Goal: Task Accomplishment & Management: Complete application form

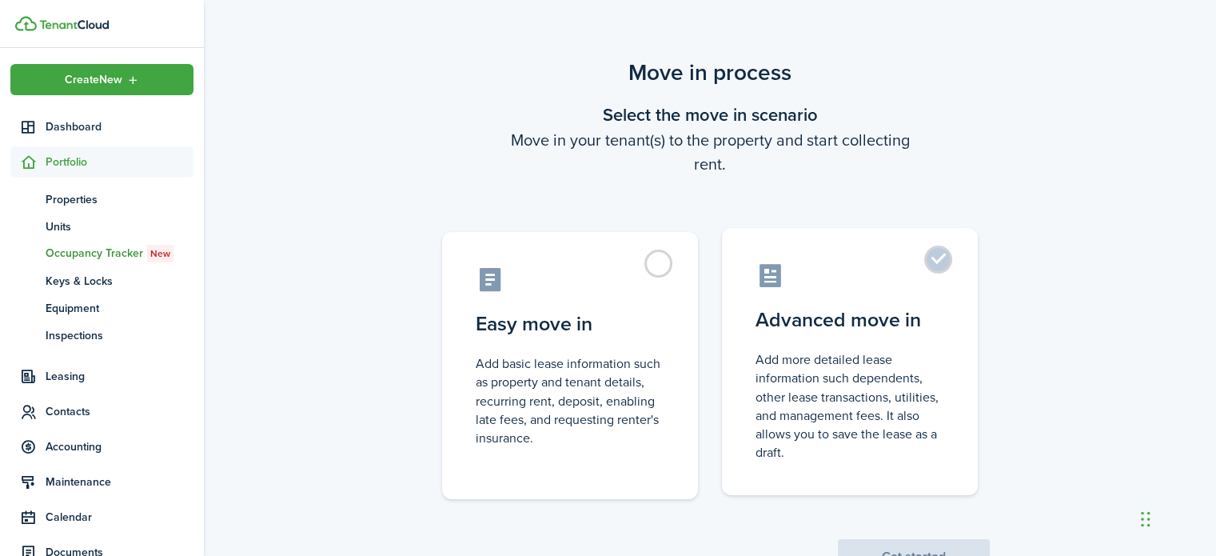
click at [831, 369] on control-radio-card-description "Add more detailed lease information such dependents, other lease transactions, …" at bounding box center [850, 405] width 189 height 111
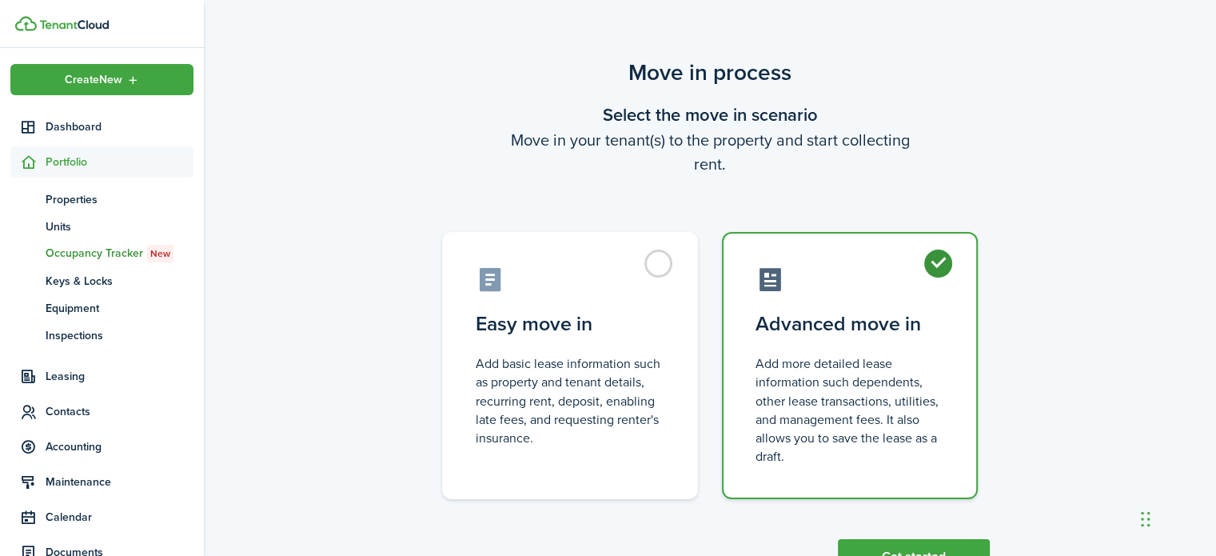
radio input "true"
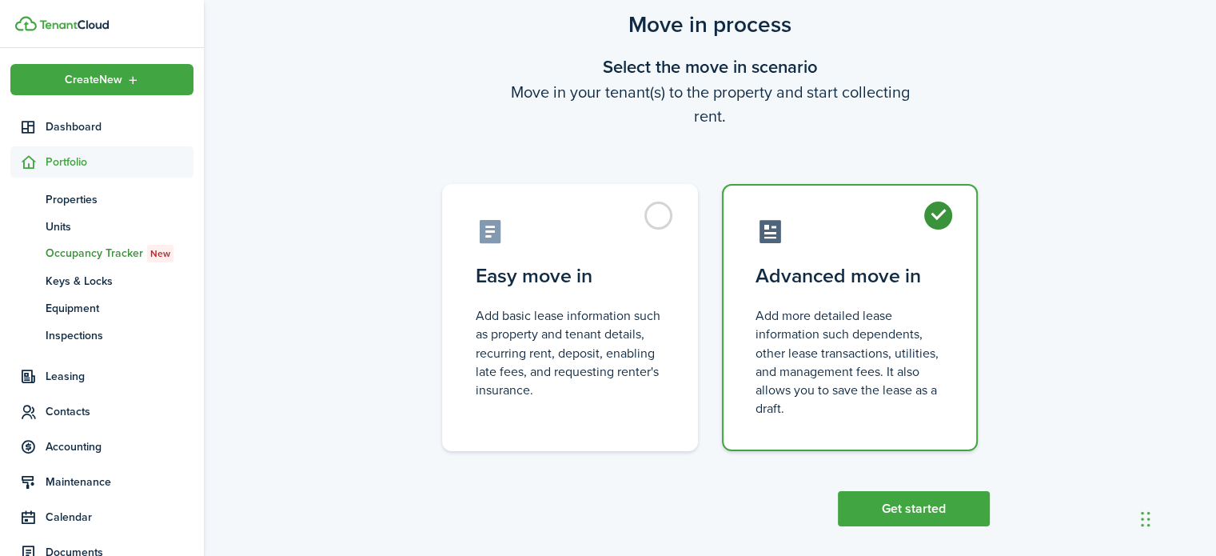
scroll to position [62, 0]
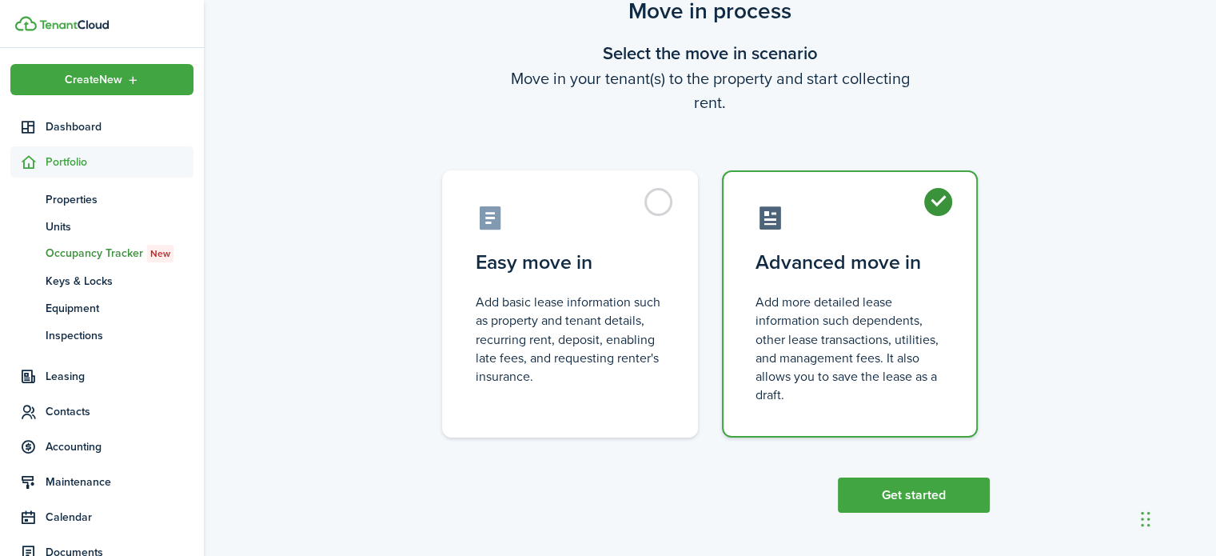
click at [957, 469] on scenario-actions "Get started" at bounding box center [914, 474] width 152 height 75
click at [966, 494] on button "Get started" at bounding box center [914, 494] width 152 height 35
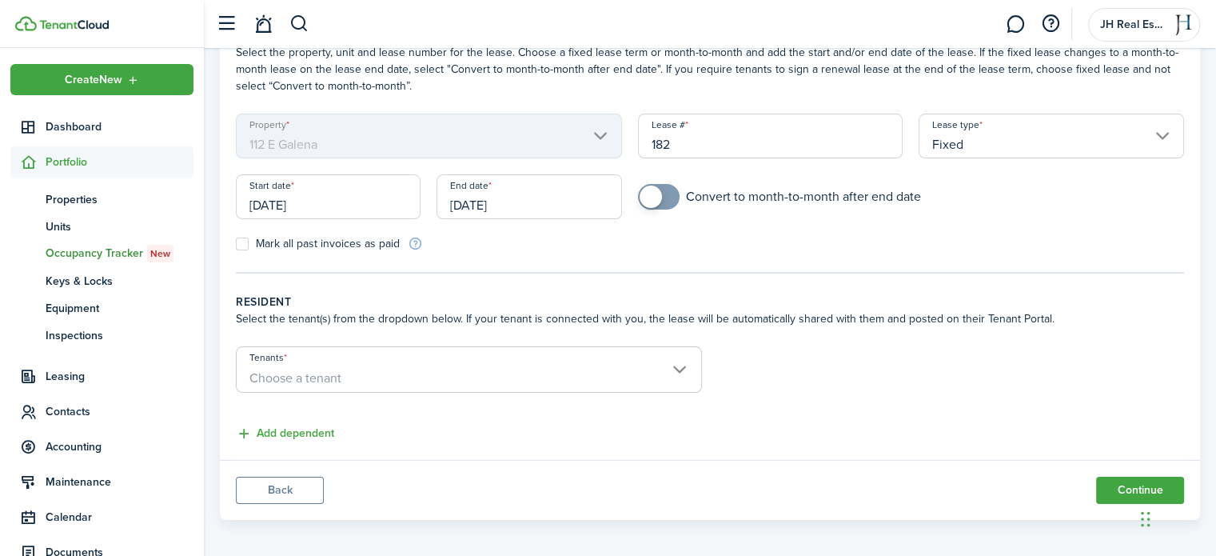
scroll to position [105, 0]
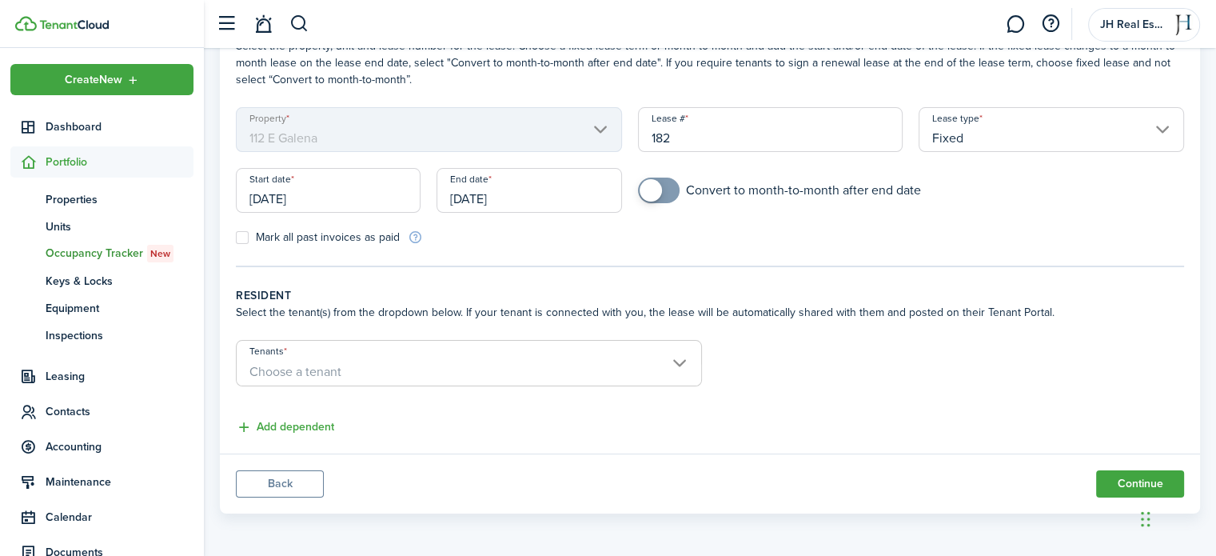
click at [425, 375] on span "Choose a tenant" at bounding box center [469, 371] width 465 height 27
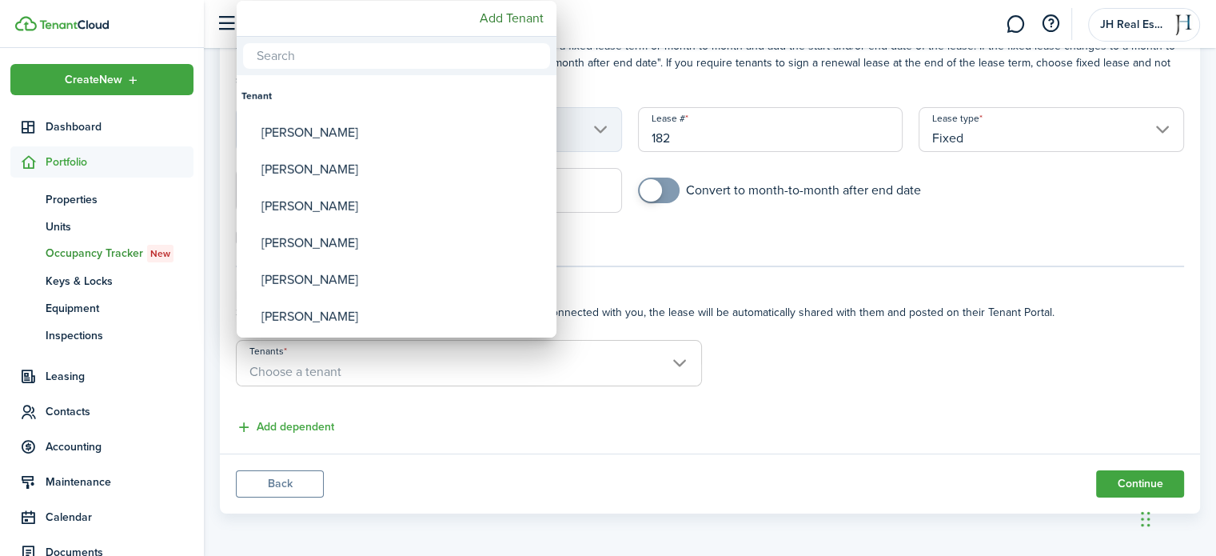
click at [779, 405] on div at bounding box center [608, 278] width 1472 height 812
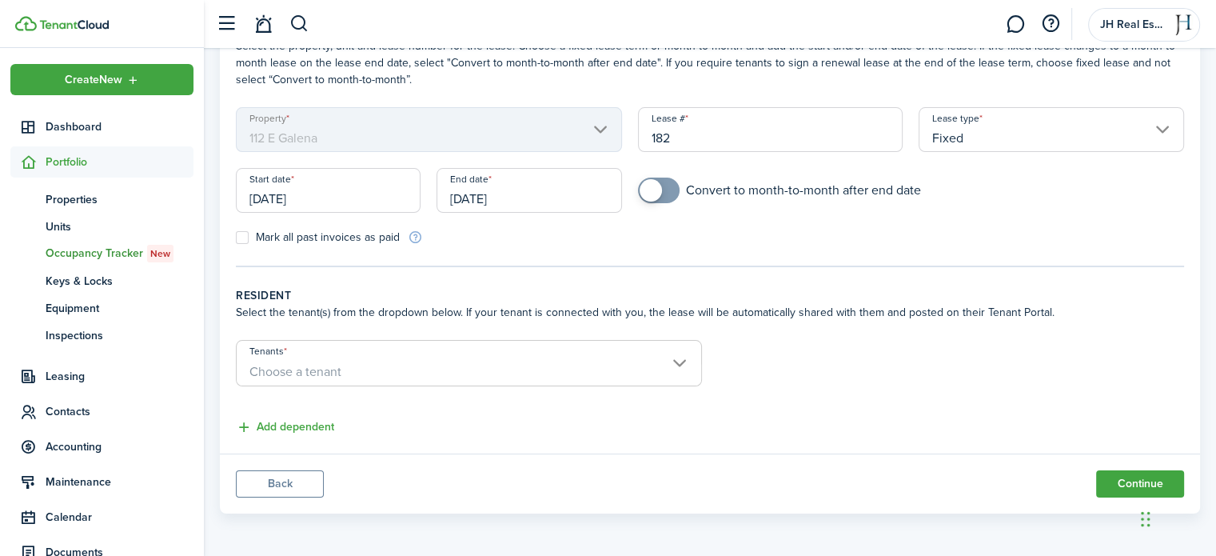
click at [266, 486] on button "Back" at bounding box center [280, 483] width 88 height 27
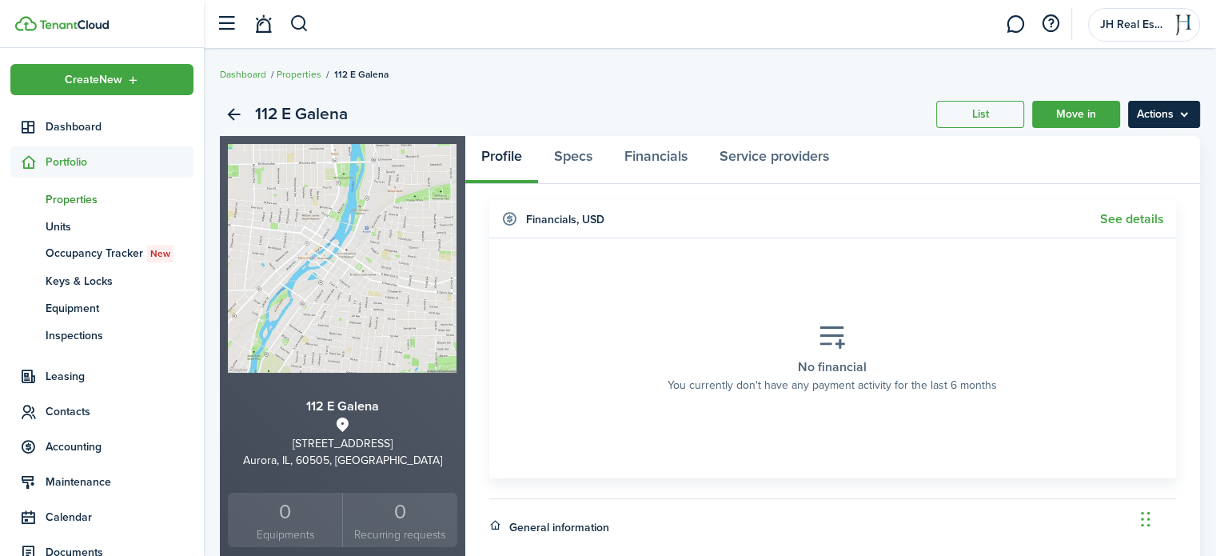
click at [1164, 122] on menu-btn "Actions" at bounding box center [1164, 114] width 72 height 27
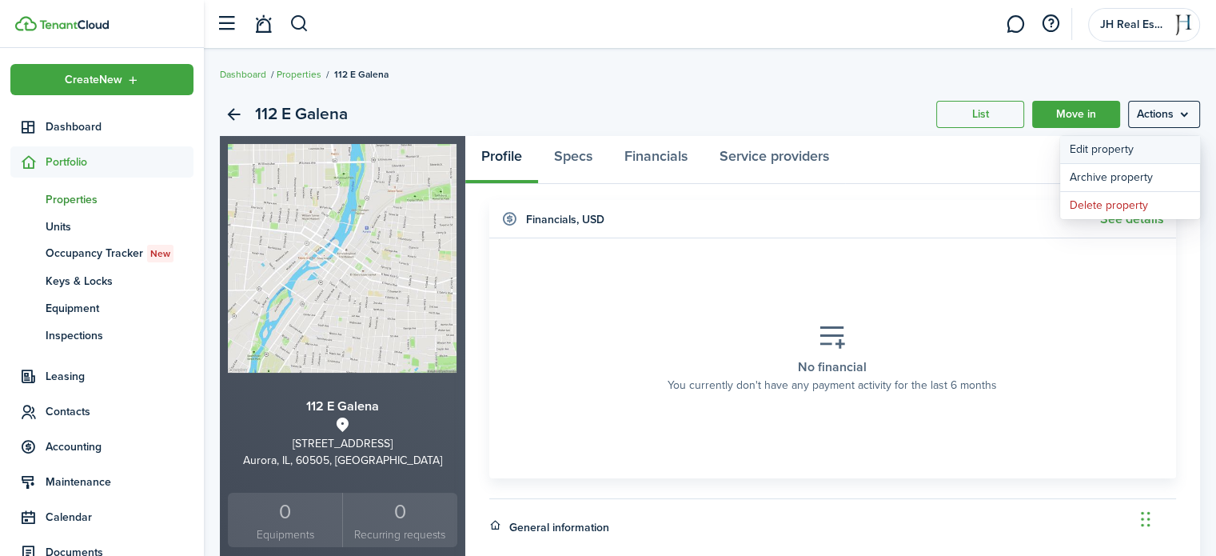
click at [1147, 159] on link "Edit property" at bounding box center [1130, 149] width 140 height 27
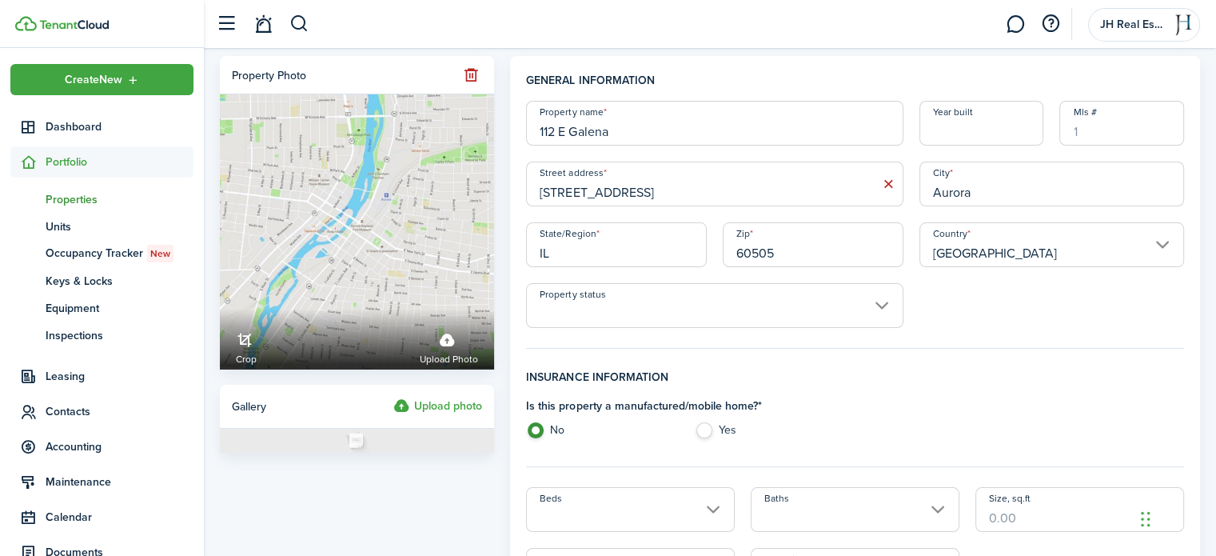
click at [78, 166] on span "Portfolio" at bounding box center [120, 162] width 148 height 17
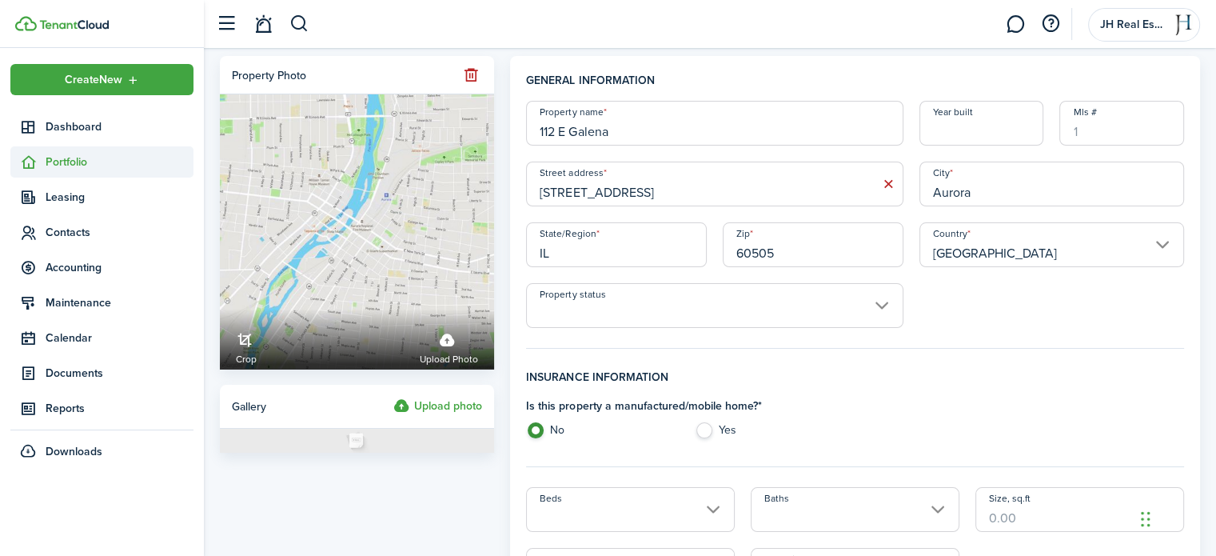
click at [78, 166] on span "Portfolio" at bounding box center [120, 162] width 148 height 17
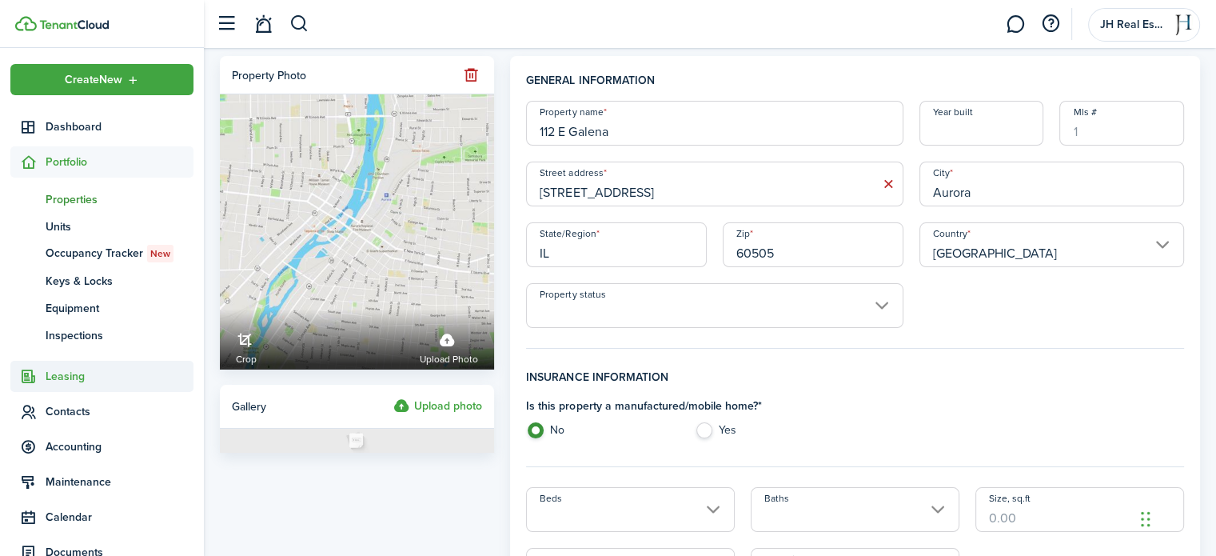
click at [38, 369] on sidebar-link-icon at bounding box center [27, 376] width 35 height 17
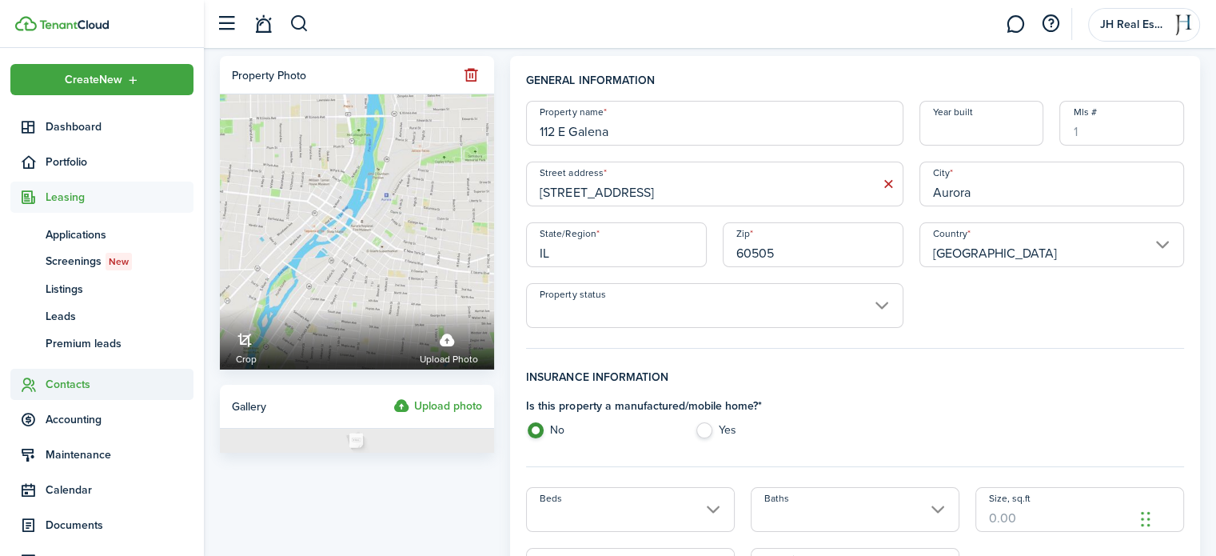
click at [63, 385] on span "Contacts" at bounding box center [120, 384] width 148 height 17
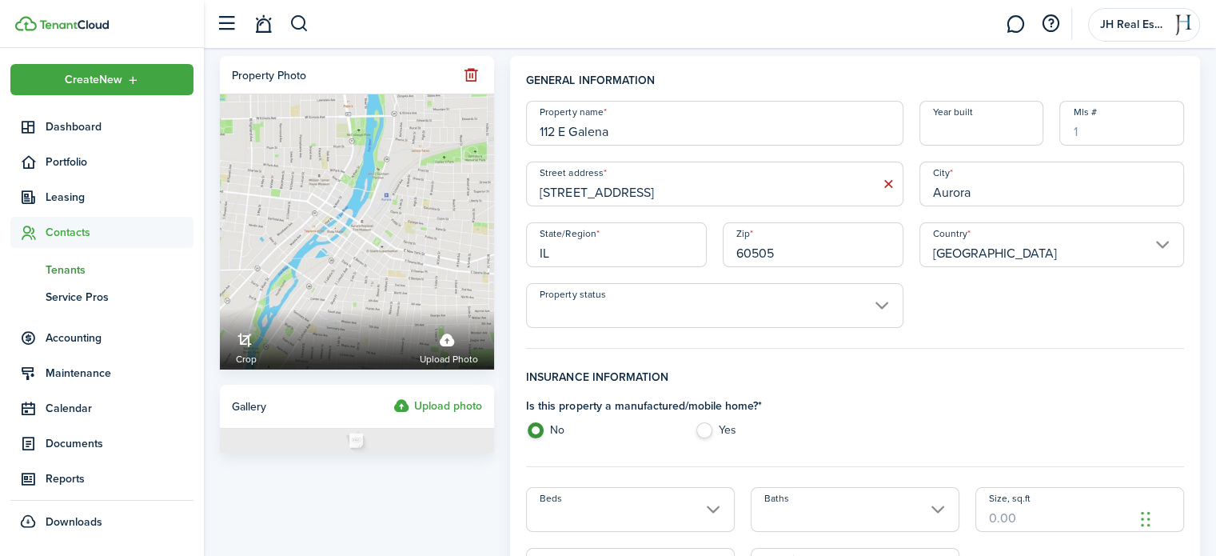
click at [68, 264] on span "Tenants" at bounding box center [120, 270] width 148 height 17
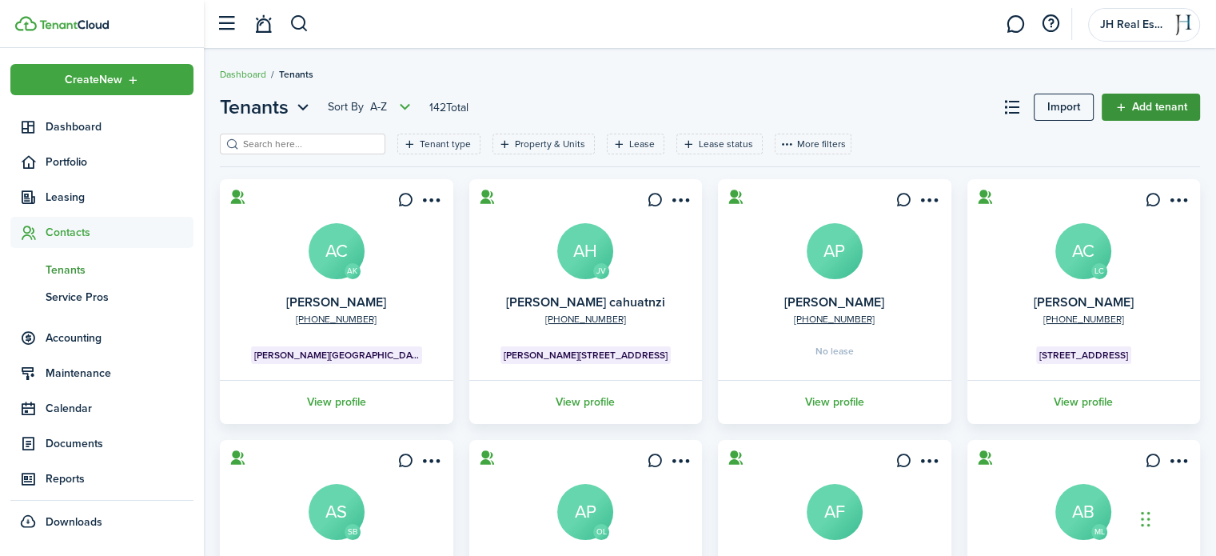
click at [1136, 102] on link "Add tenant" at bounding box center [1151, 107] width 98 height 27
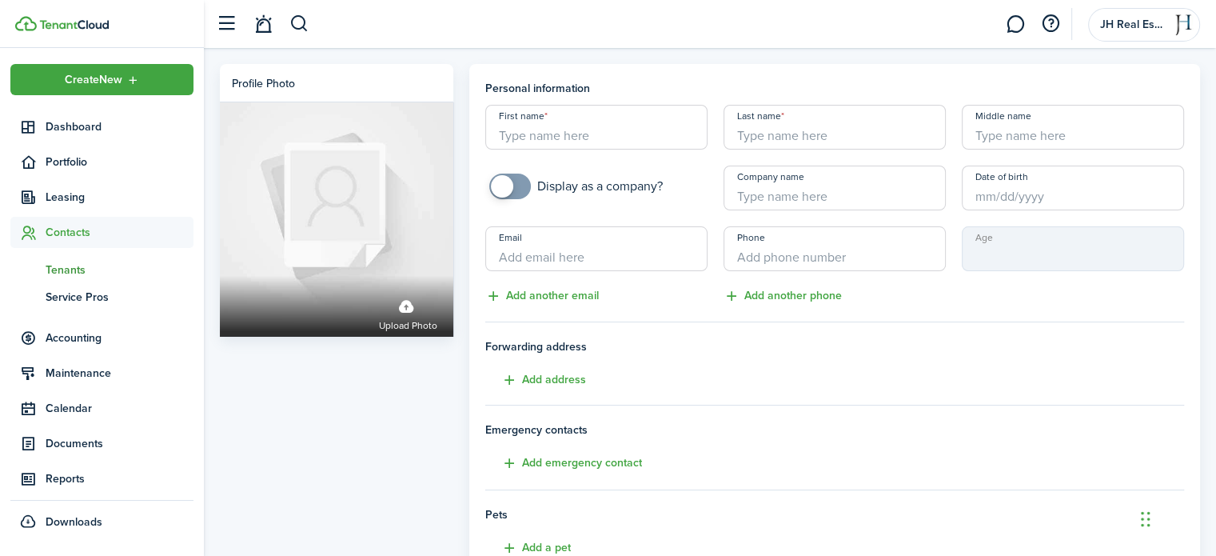
click at [560, 138] on input "First name" at bounding box center [596, 127] width 222 height 45
click at [673, 81] on h4 "Personal information" at bounding box center [835, 88] width 700 height 17
click at [573, 136] on input "First name" at bounding box center [596, 127] width 222 height 45
checkbox input "true"
click at [503, 187] on span at bounding box center [502, 186] width 22 height 22
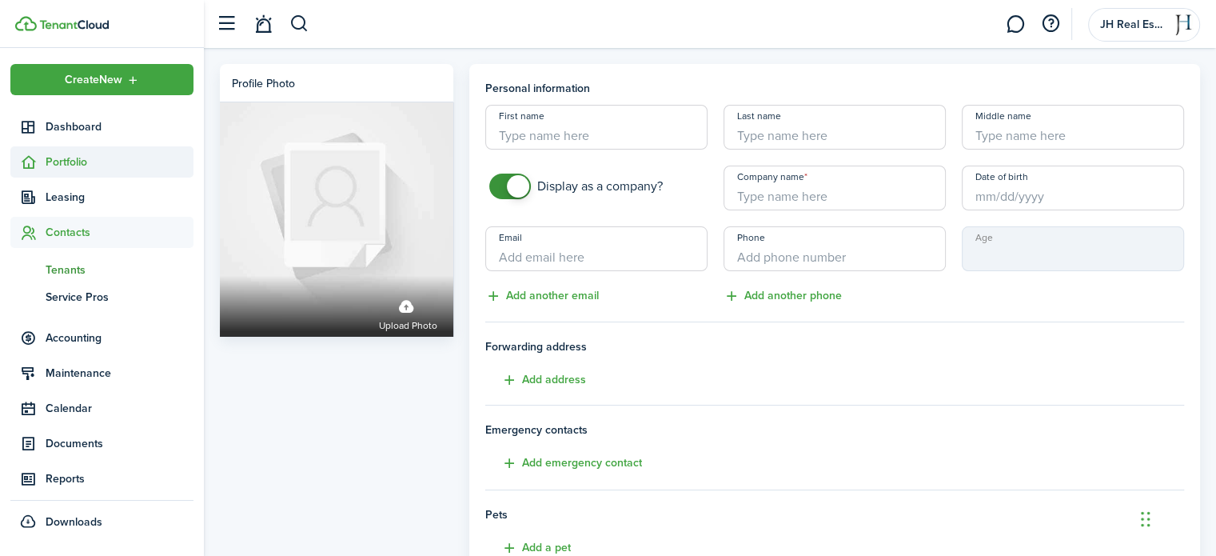
click at [70, 163] on span "Portfolio" at bounding box center [120, 162] width 148 height 17
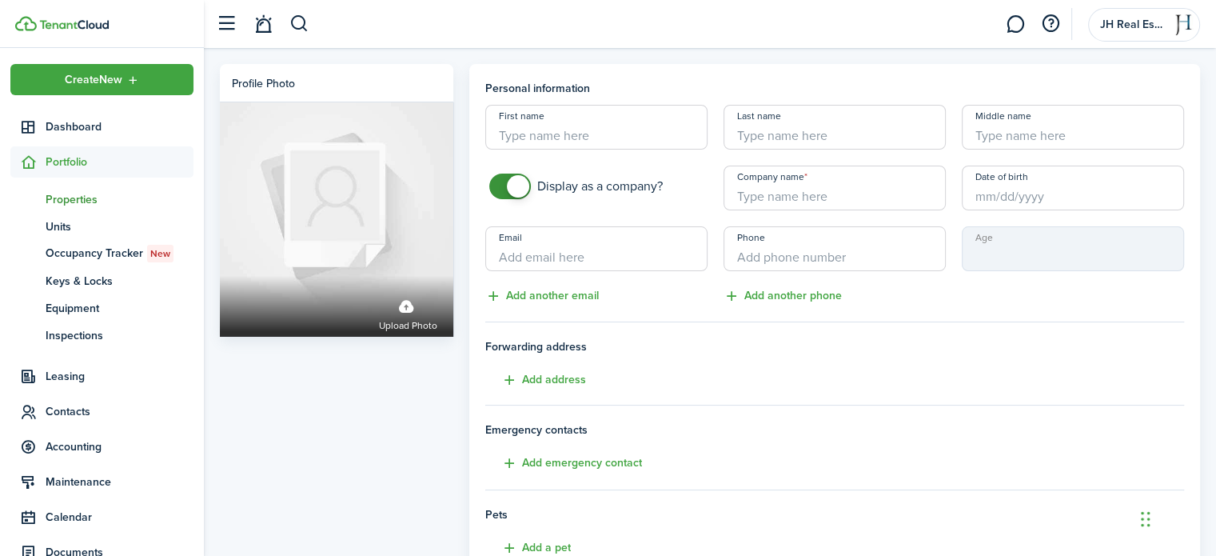
click at [66, 199] on span "Properties" at bounding box center [120, 199] width 148 height 17
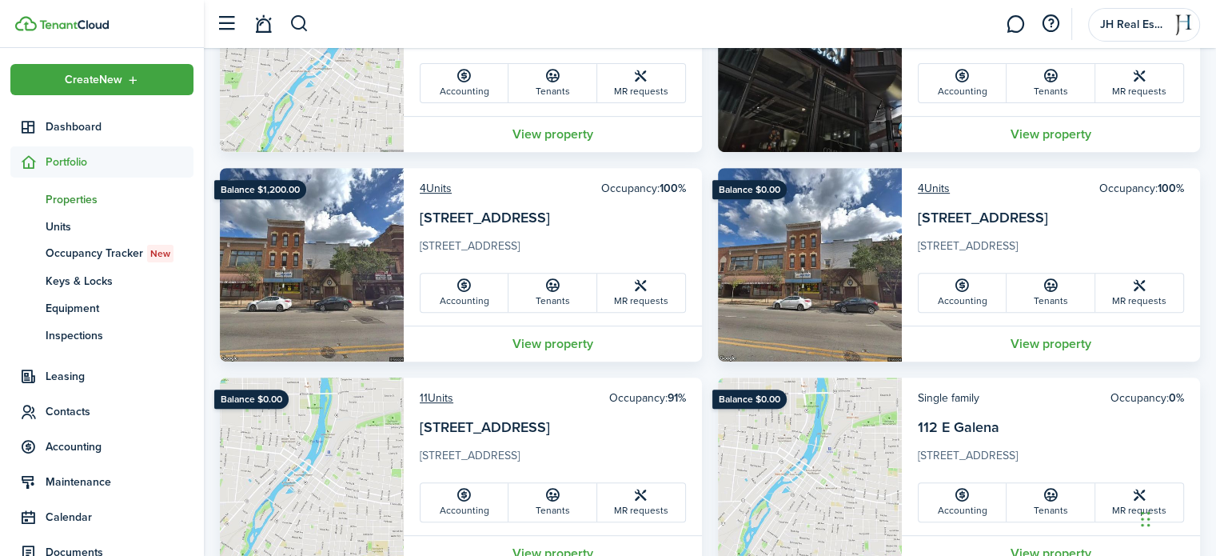
scroll to position [698, 0]
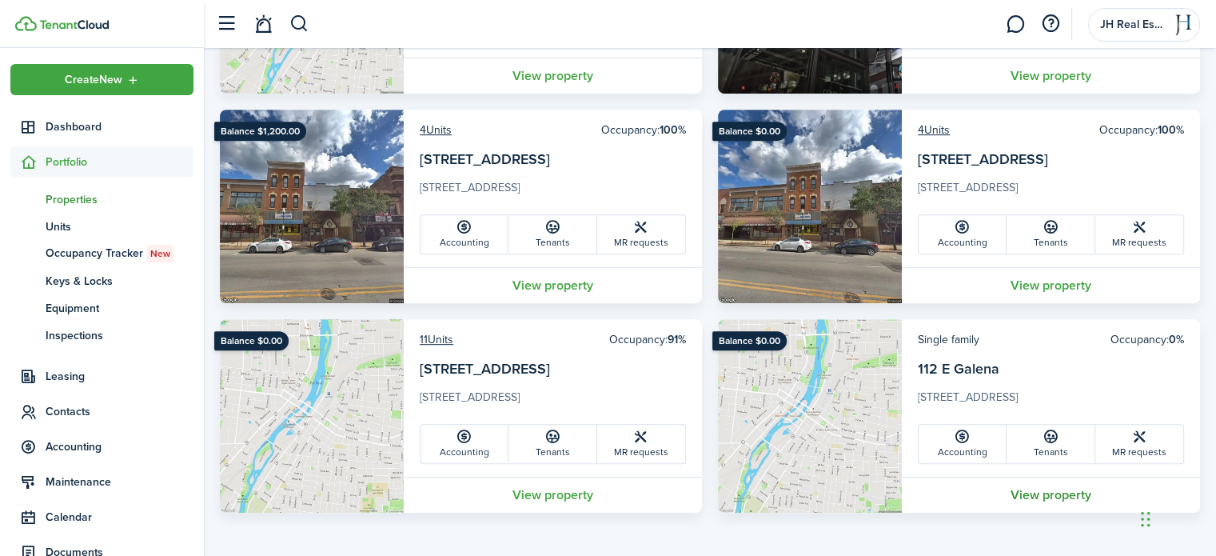
click at [1044, 491] on link "View property" at bounding box center [1051, 495] width 298 height 36
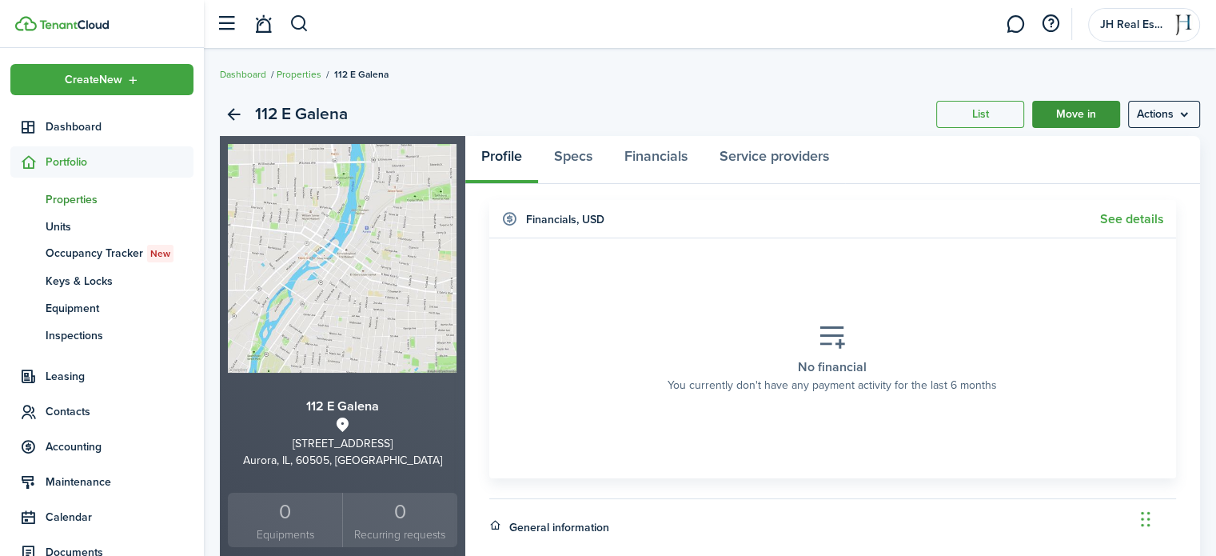
click at [1074, 108] on link "Move in" at bounding box center [1076, 114] width 88 height 27
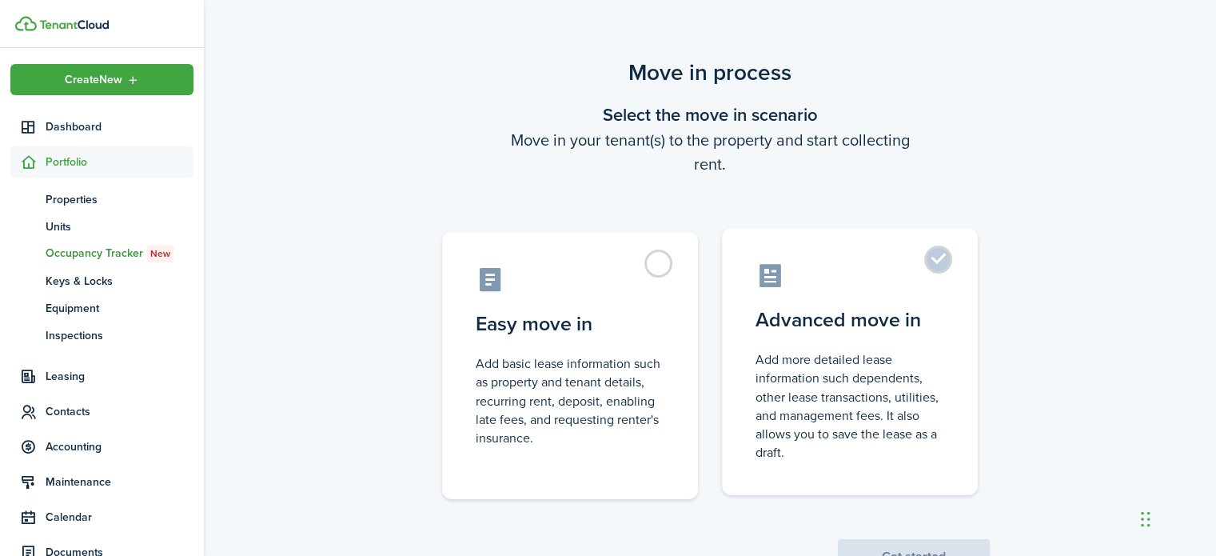
click at [901, 404] on control-radio-card-description "Add more detailed lease information such dependents, other lease transactions, …" at bounding box center [850, 405] width 189 height 111
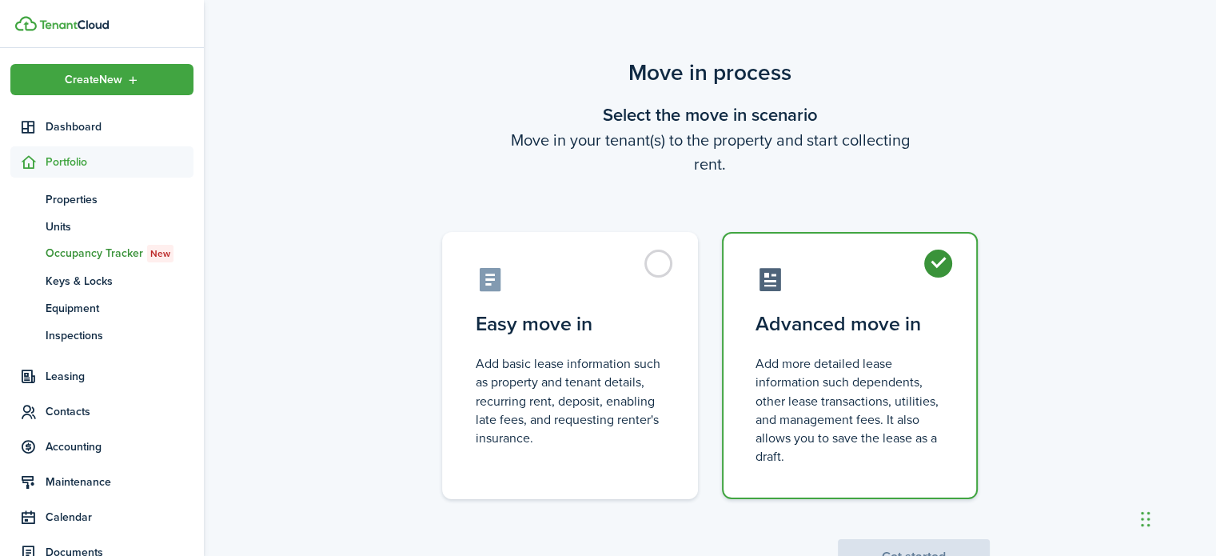
radio input "true"
click at [931, 543] on button "Get started" at bounding box center [914, 556] width 152 height 35
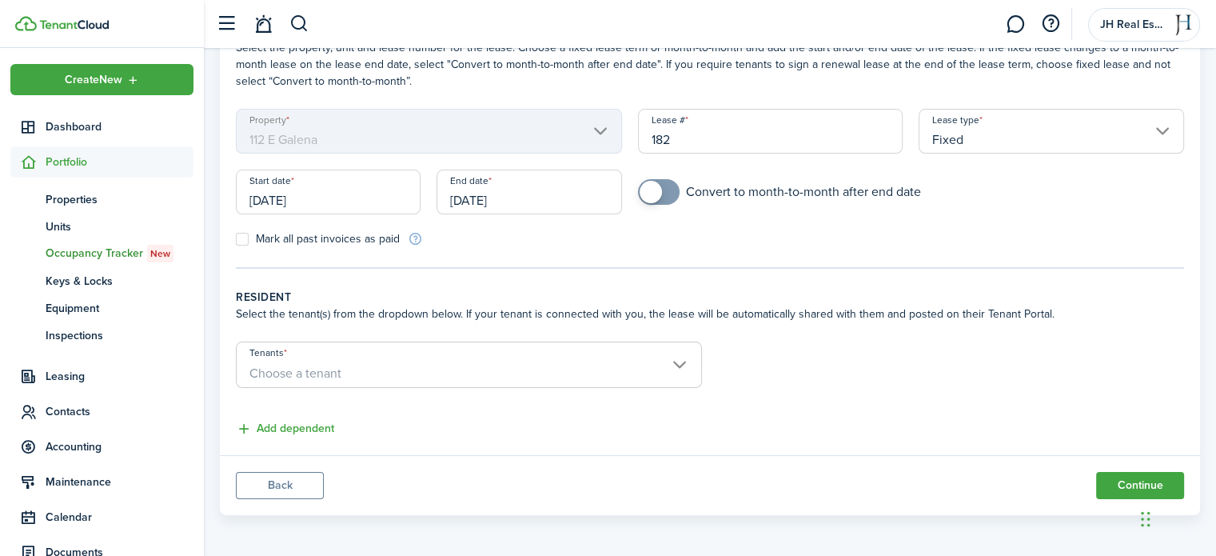
scroll to position [105, 0]
click at [334, 365] on span "Choose a tenant" at bounding box center [296, 371] width 92 height 18
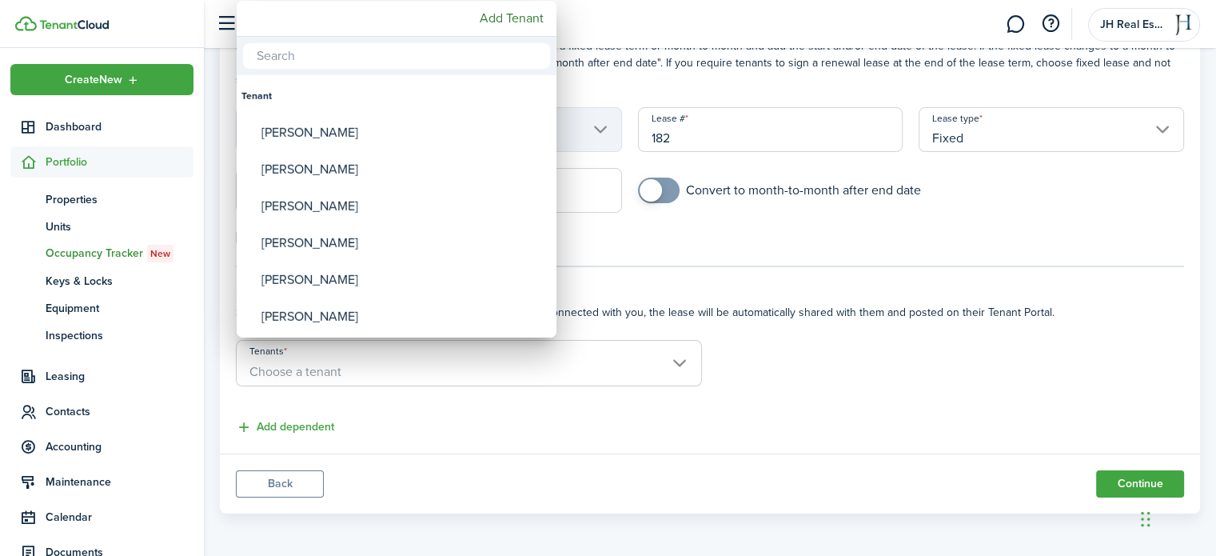
click at [914, 402] on div at bounding box center [608, 278] width 1472 height 812
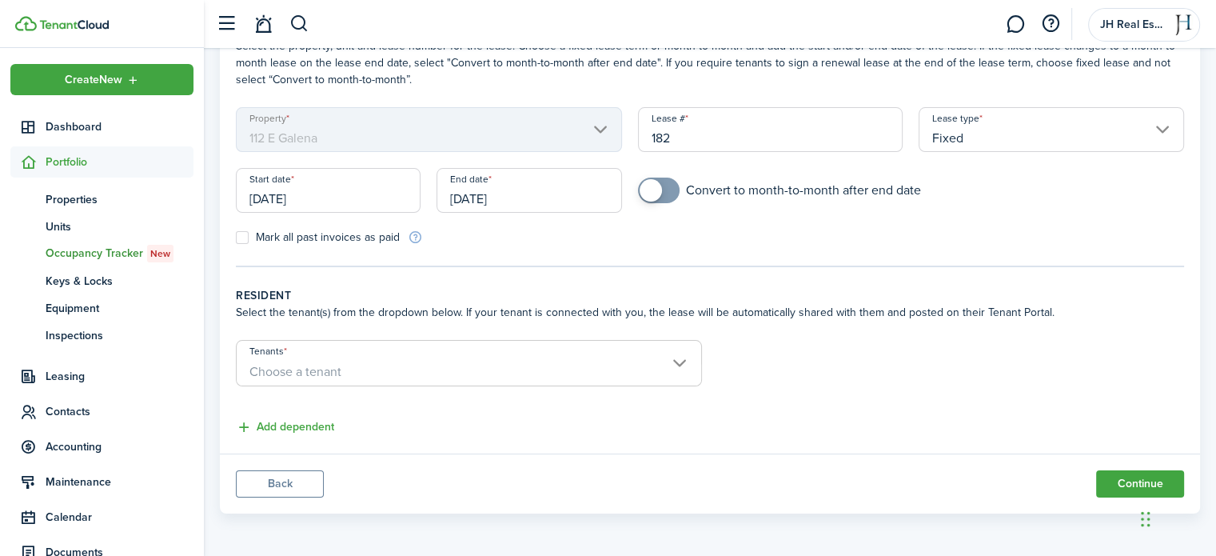
click at [276, 466] on panel-main-footer "Back Continue" at bounding box center [710, 483] width 981 height 60
click at [290, 485] on button "Back" at bounding box center [280, 483] width 88 height 27
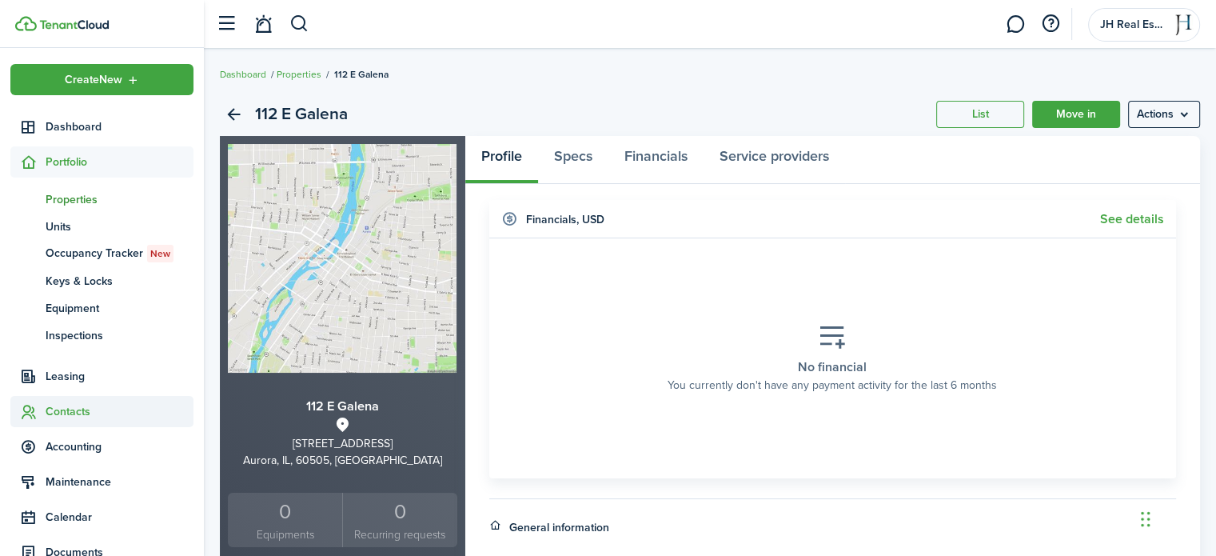
click at [70, 409] on span "Contacts" at bounding box center [120, 411] width 148 height 17
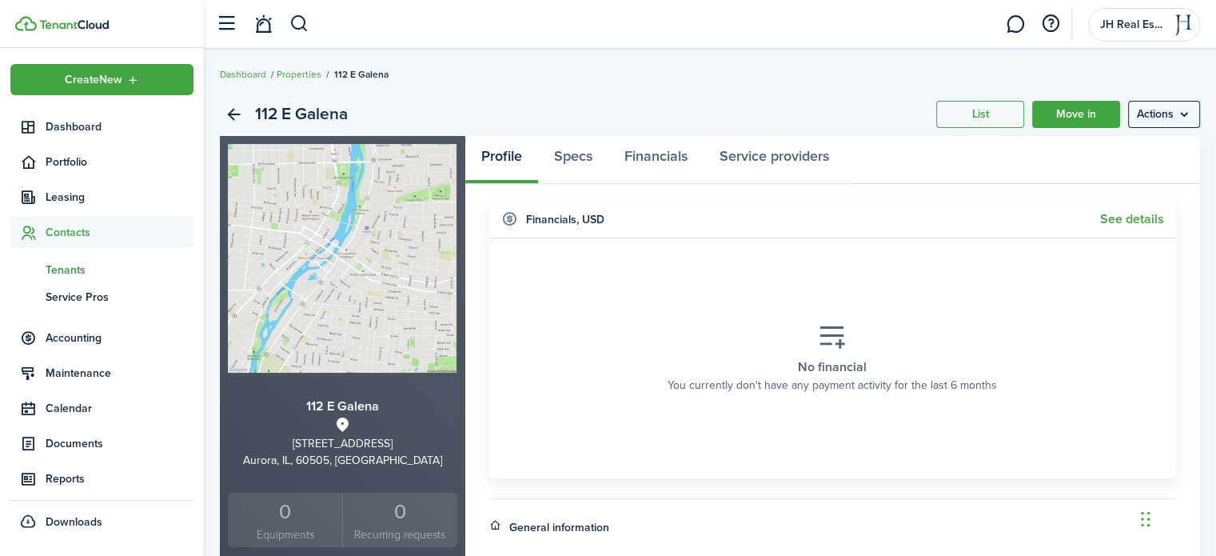
click at [82, 269] on span "Tenants" at bounding box center [120, 270] width 148 height 17
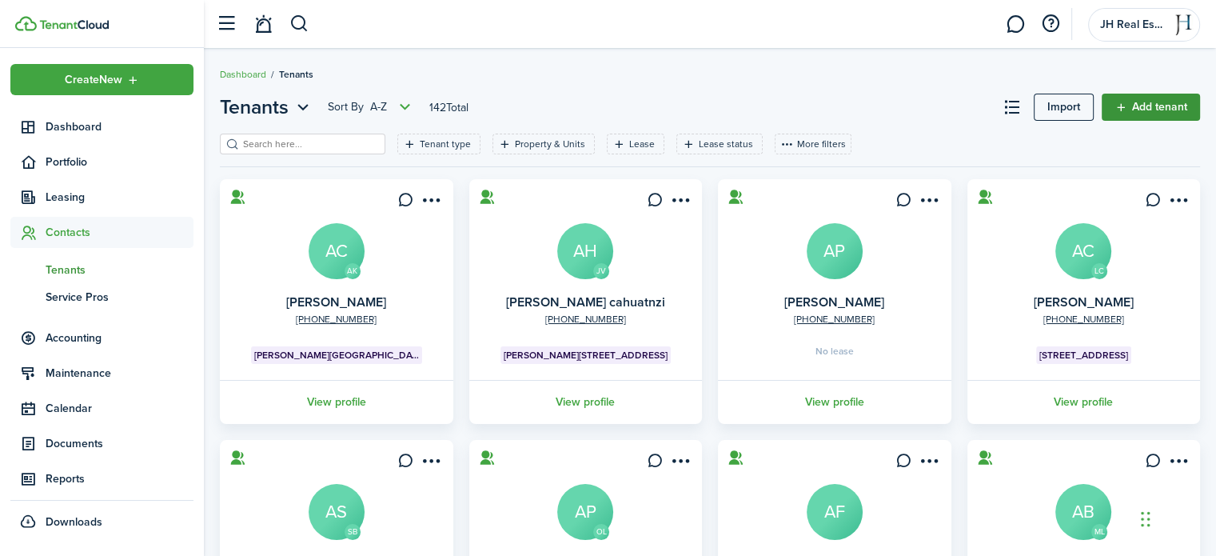
click at [1145, 108] on link "Add tenant" at bounding box center [1151, 107] width 98 height 27
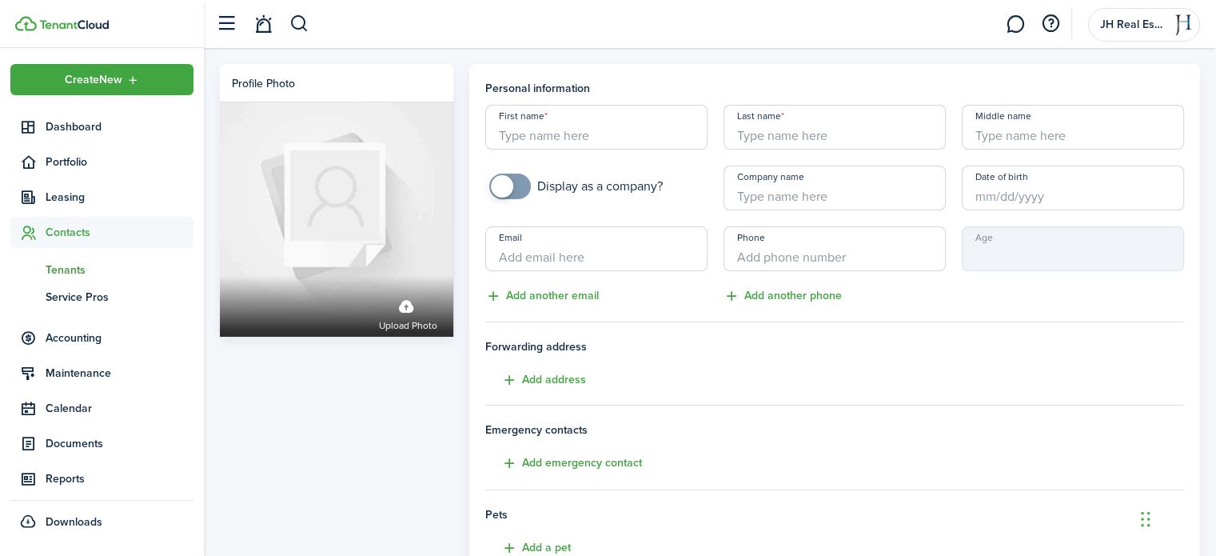
click at [595, 133] on input "First name" at bounding box center [596, 127] width 222 height 45
type input "[PERSON_NAME]"
click at [789, 134] on input "Last name" at bounding box center [835, 127] width 222 height 45
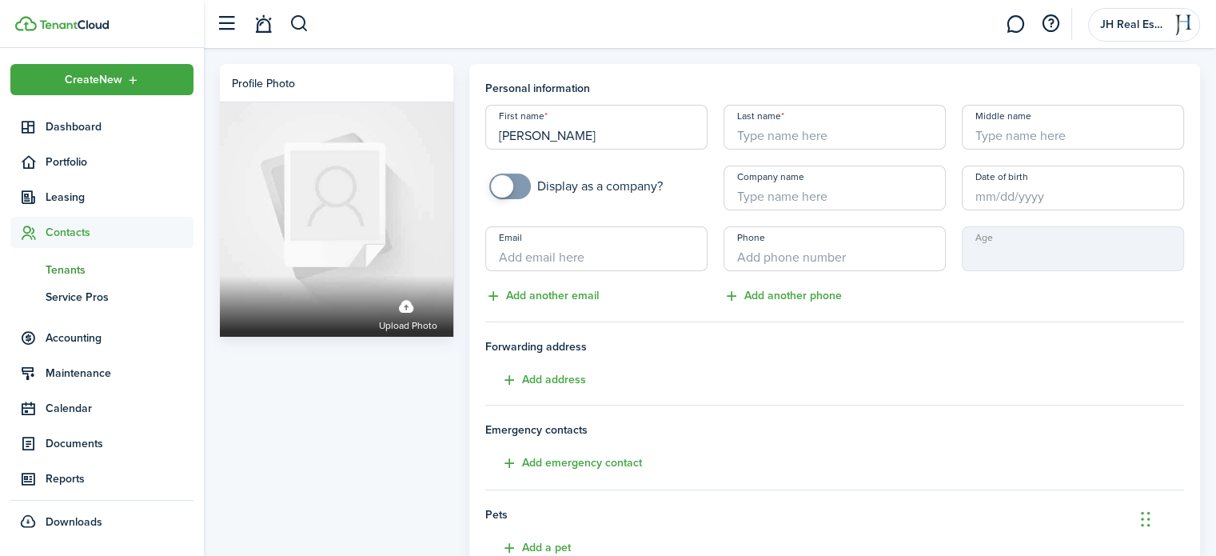
type input "b"
click at [786, 102] on tenant-form "Personal information First name [PERSON_NAME] Last name Required field Middle n…" at bounding box center [835, 418] width 700 height 676
click at [810, 143] on input "Last name" at bounding box center [835, 127] width 222 height 45
type input "B"
click at [880, 369] on h4 "Forwarding address Add address" at bounding box center [835, 363] width 700 height 51
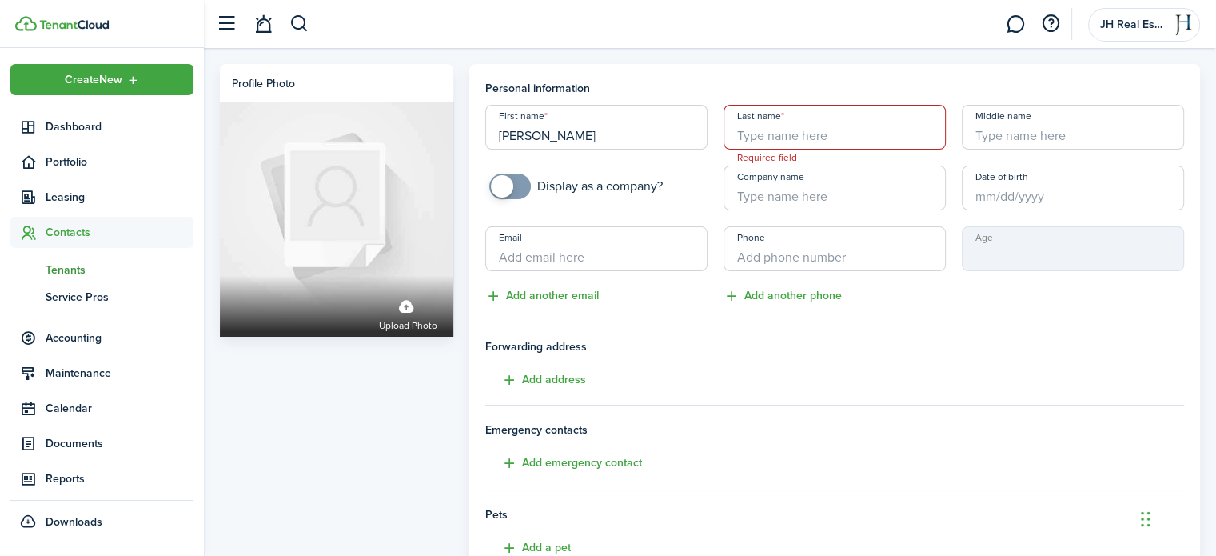
click at [769, 124] on input "Last name" at bounding box center [835, 127] width 222 height 45
type input "[PERSON_NAME]"
checkbox input "true"
click at [512, 186] on span at bounding box center [502, 186] width 22 height 22
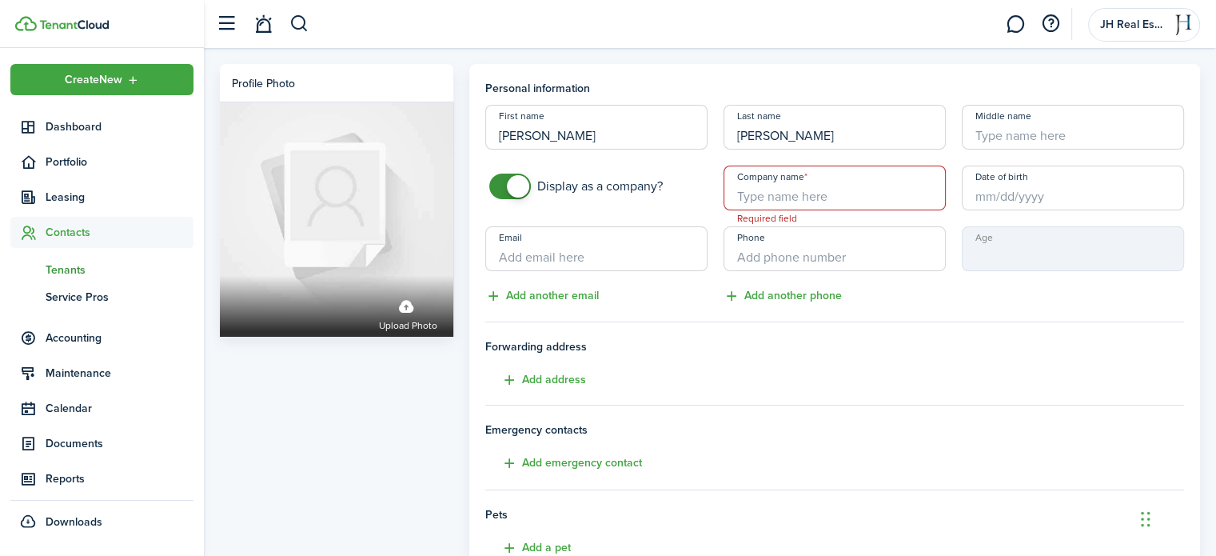
click at [796, 195] on input "Company name" at bounding box center [835, 188] width 222 height 45
click at [767, 265] on input "+1" at bounding box center [835, 248] width 222 height 45
type input "[PHONE_NUMBER]"
click at [800, 198] on input "Company name" at bounding box center [835, 188] width 222 height 45
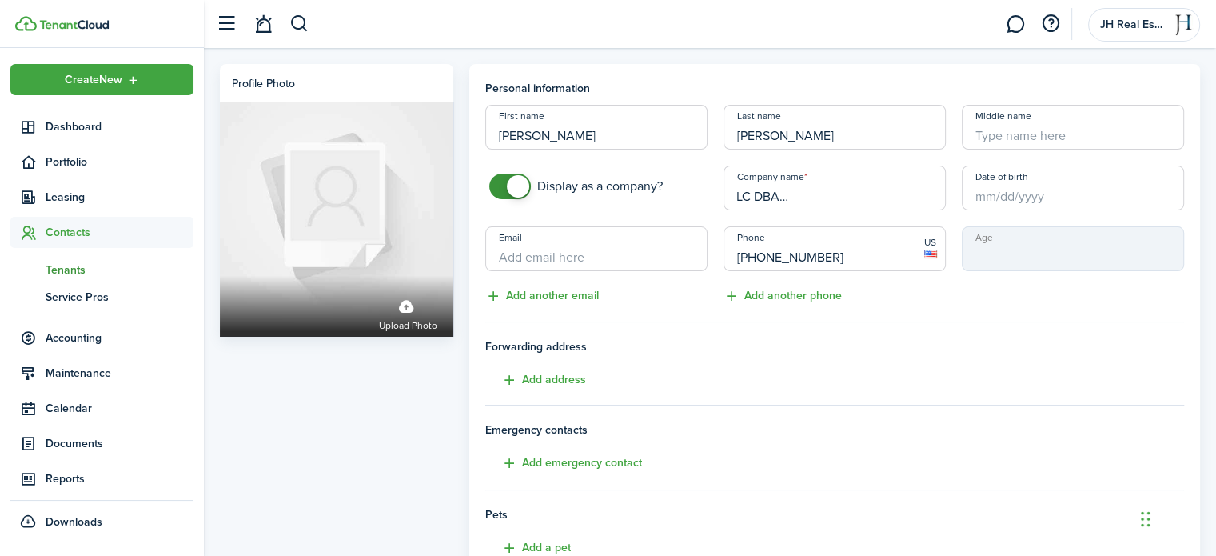
type input "Offbeat Thrift & Vintage LLC DBA, Offbeat Vintage Collective"
click at [578, 262] on input "Email" at bounding box center [596, 248] width 222 height 45
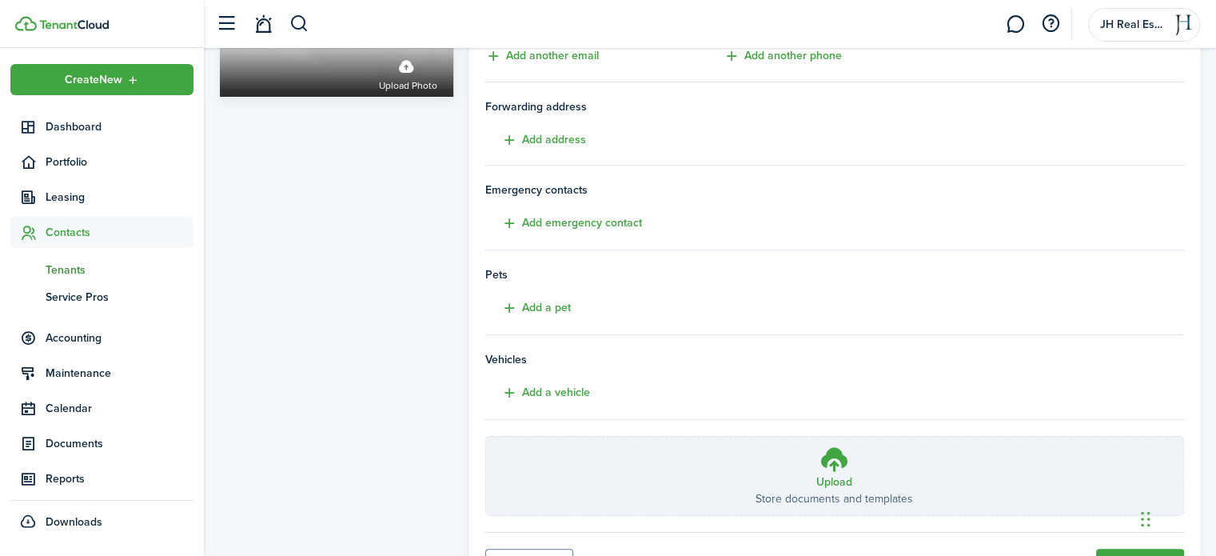
scroll to position [317, 0]
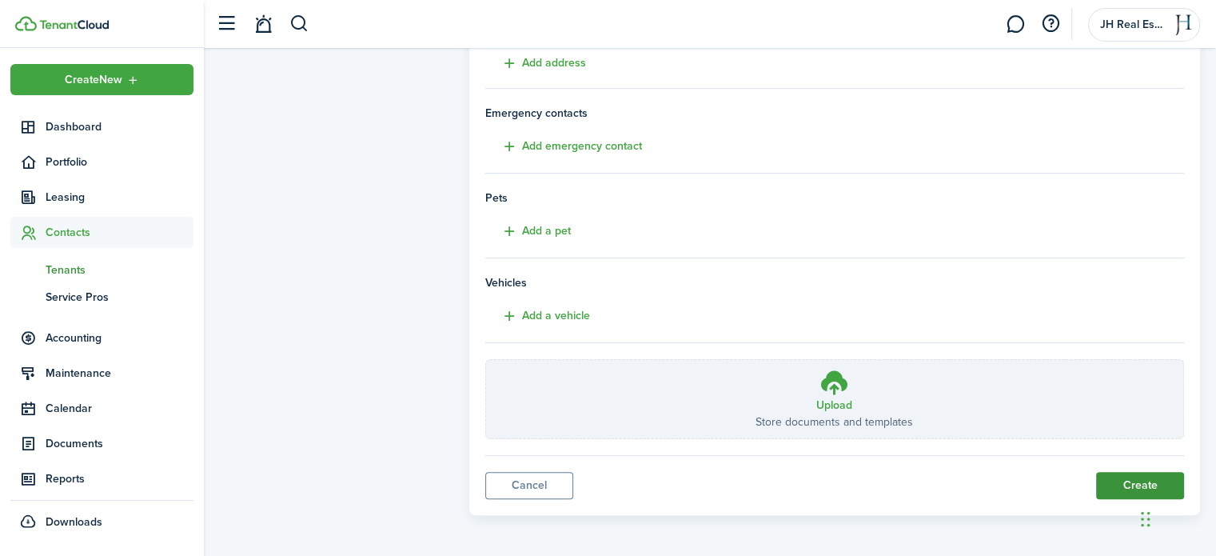
type input "[EMAIL_ADDRESS][DOMAIN_NAME]"
click at [1114, 483] on button "Create" at bounding box center [1140, 485] width 88 height 27
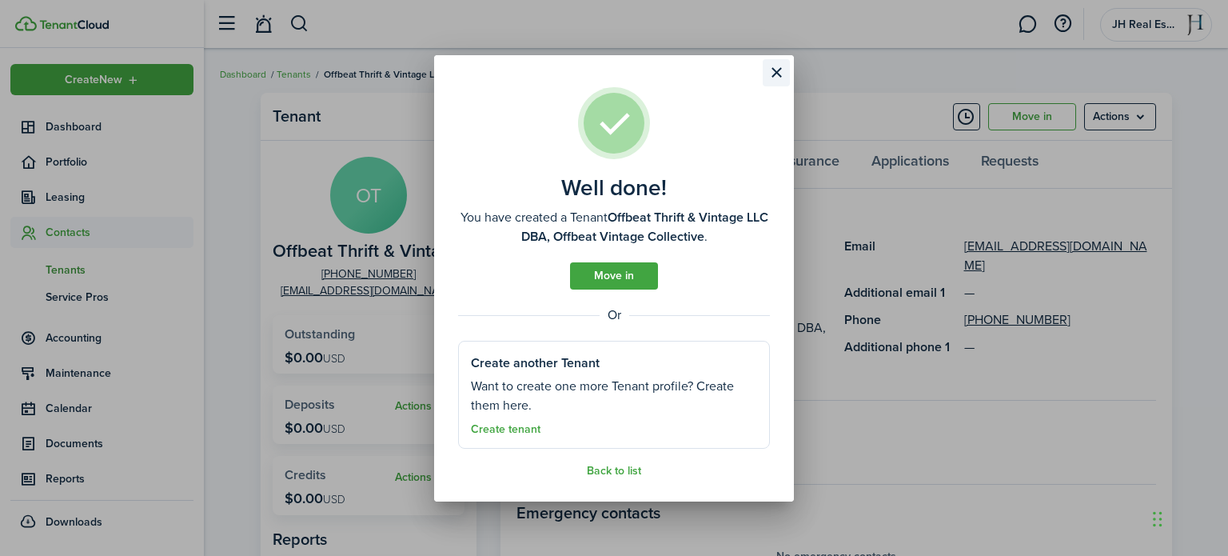
click at [777, 79] on button "Close modal" at bounding box center [776, 72] width 27 height 27
